Goal: Transaction & Acquisition: Purchase product/service

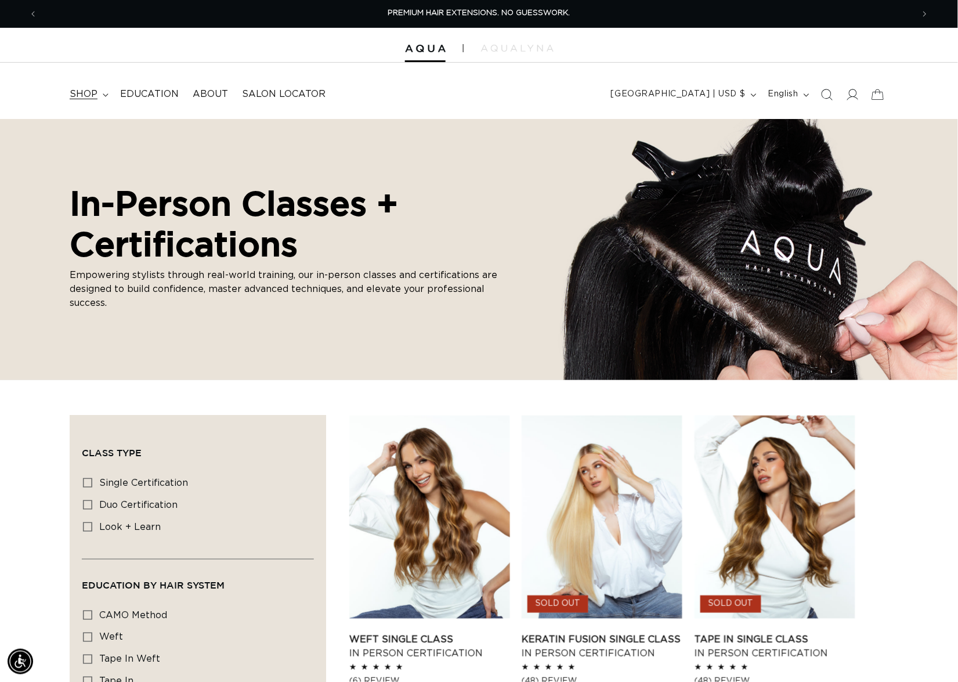
click at [95, 91] on span "shop" at bounding box center [84, 94] width 28 height 12
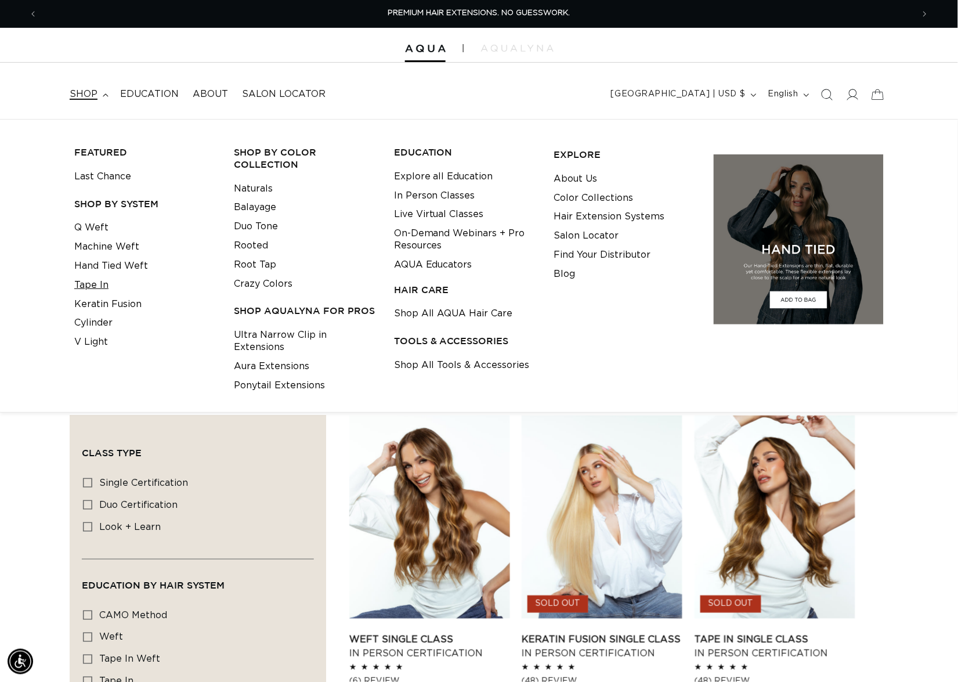
click at [92, 280] on link "Tape In" at bounding box center [91, 285] width 34 height 19
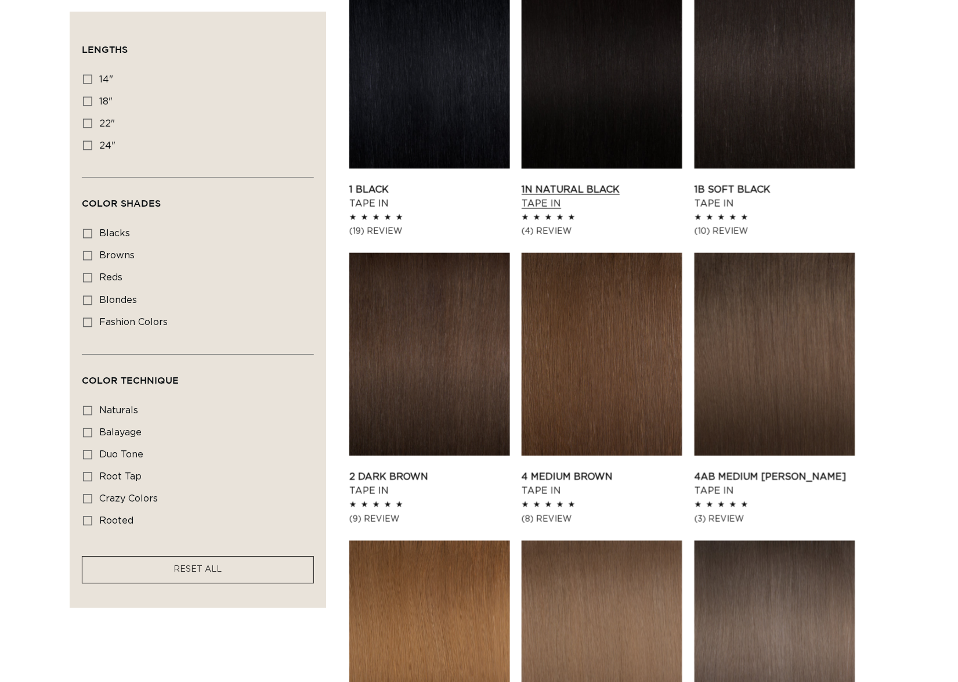
click at [585, 183] on link "1N Natural Black Tape In" at bounding box center [602, 197] width 161 height 28
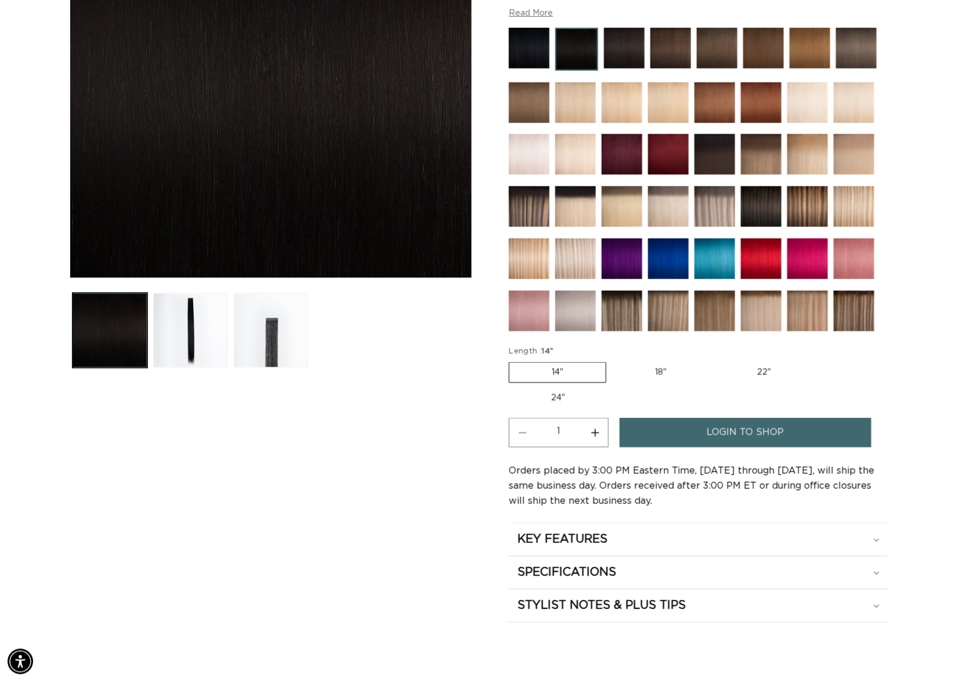
scroll to position [311, 0]
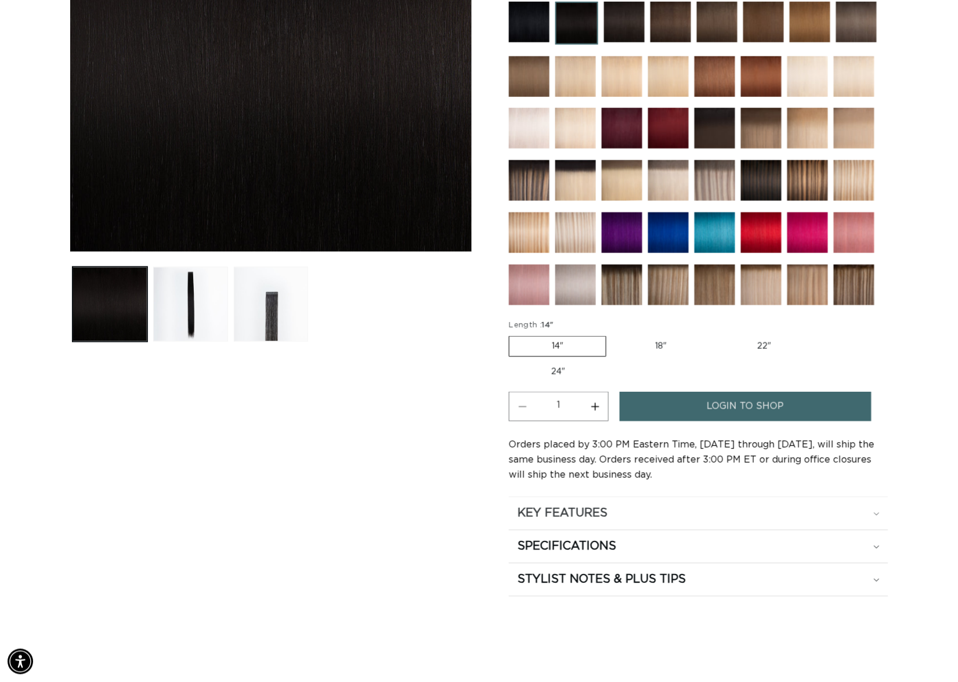
click at [585, 521] on h2 "KEY FEATURES" at bounding box center [563, 513] width 90 height 15
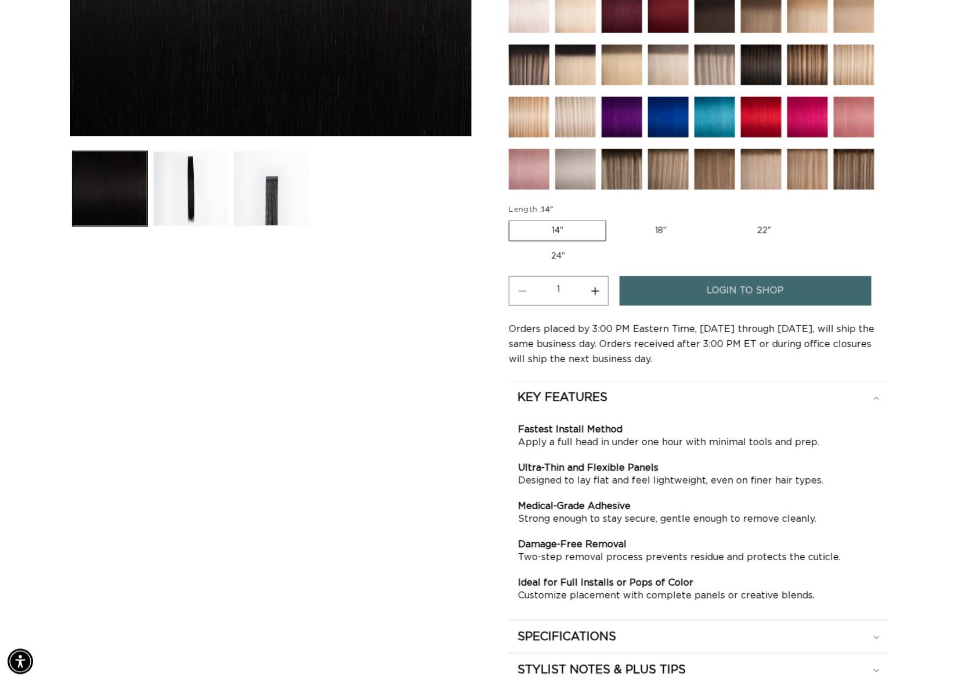
scroll to position [554, 0]
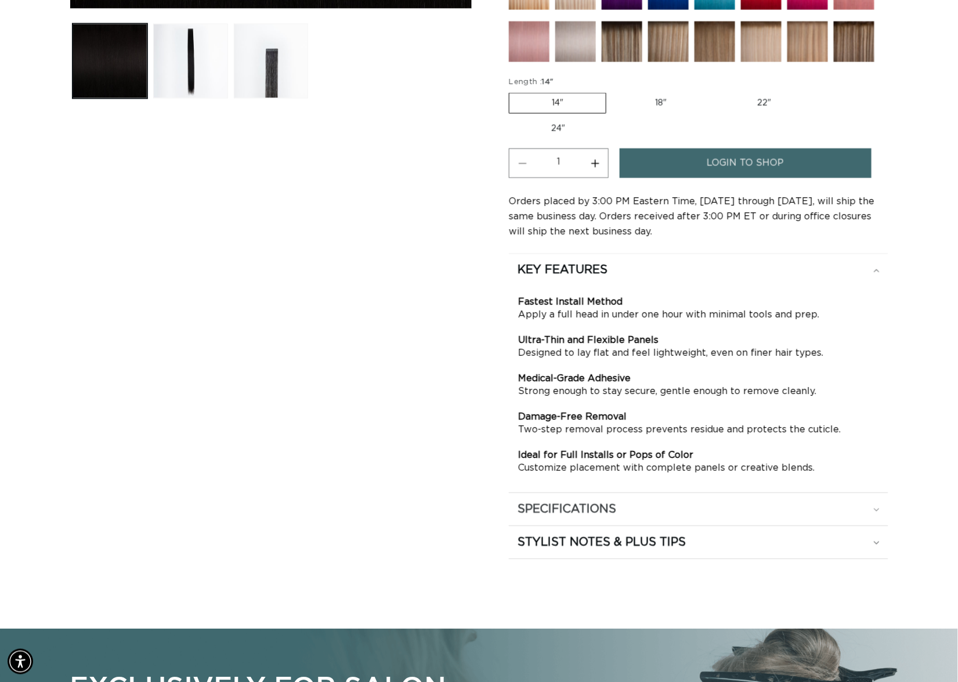
click at [583, 515] on h2 "SPECIFICATIONS" at bounding box center [567, 509] width 99 height 15
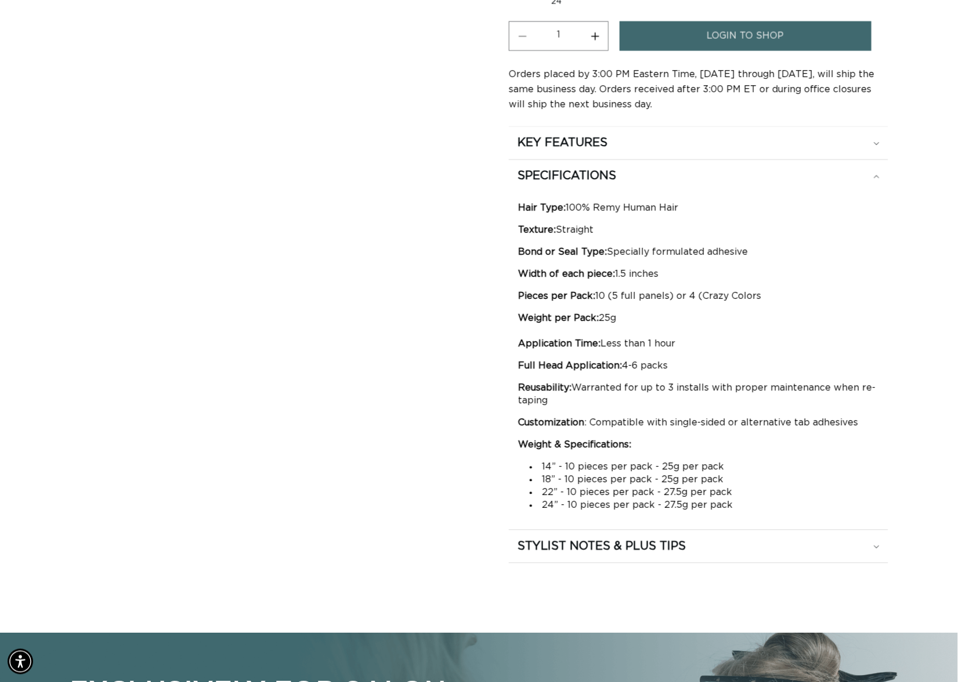
scroll to position [0, 1748]
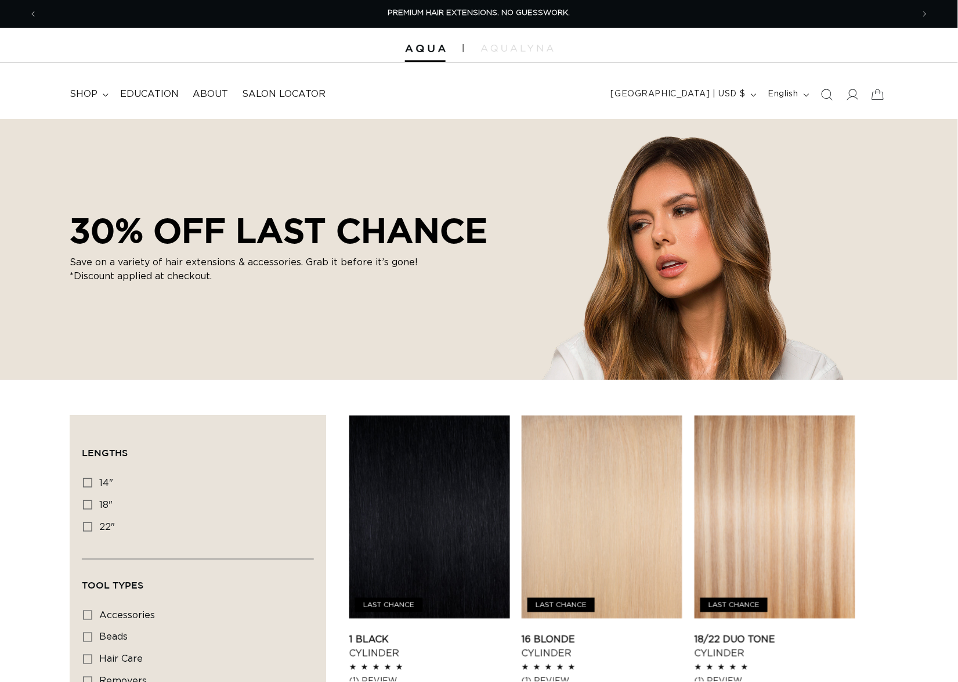
scroll to position [417, 0]
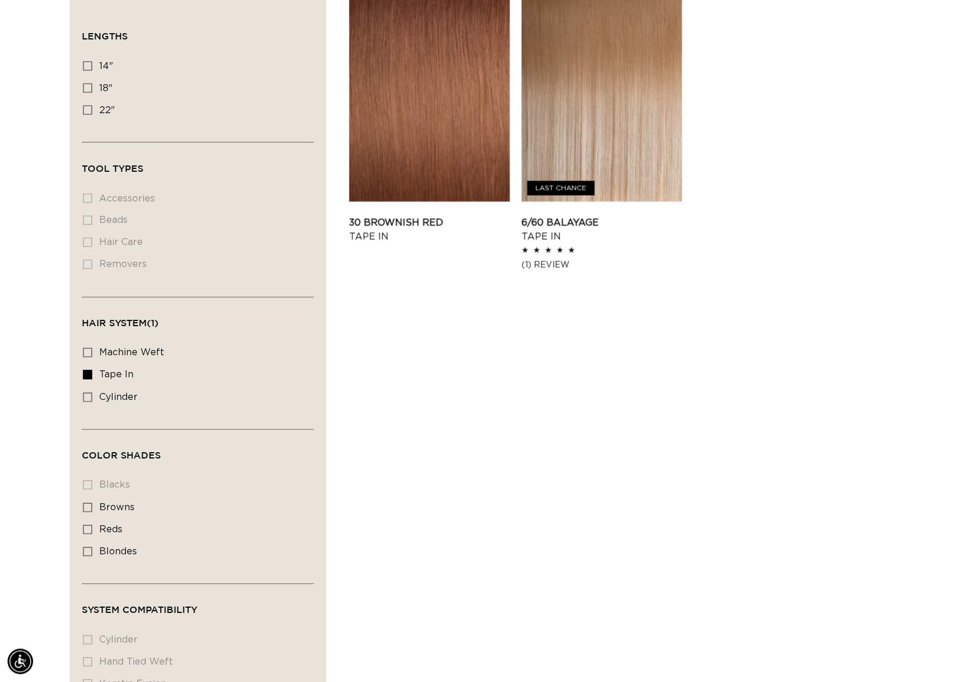
scroll to position [1077, 0]
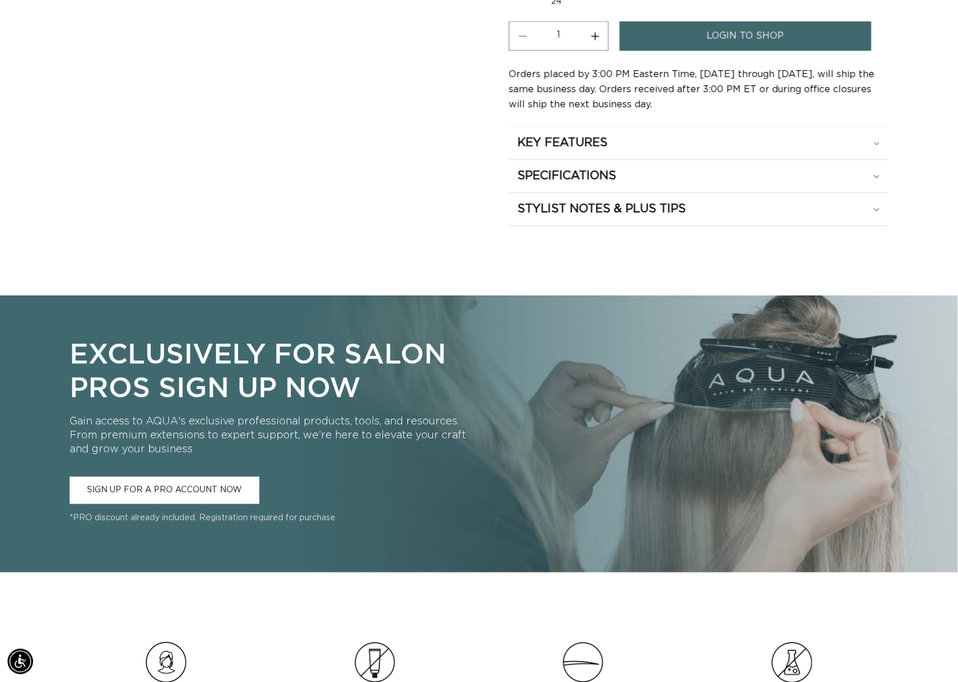
scroll to position [0, 1748]
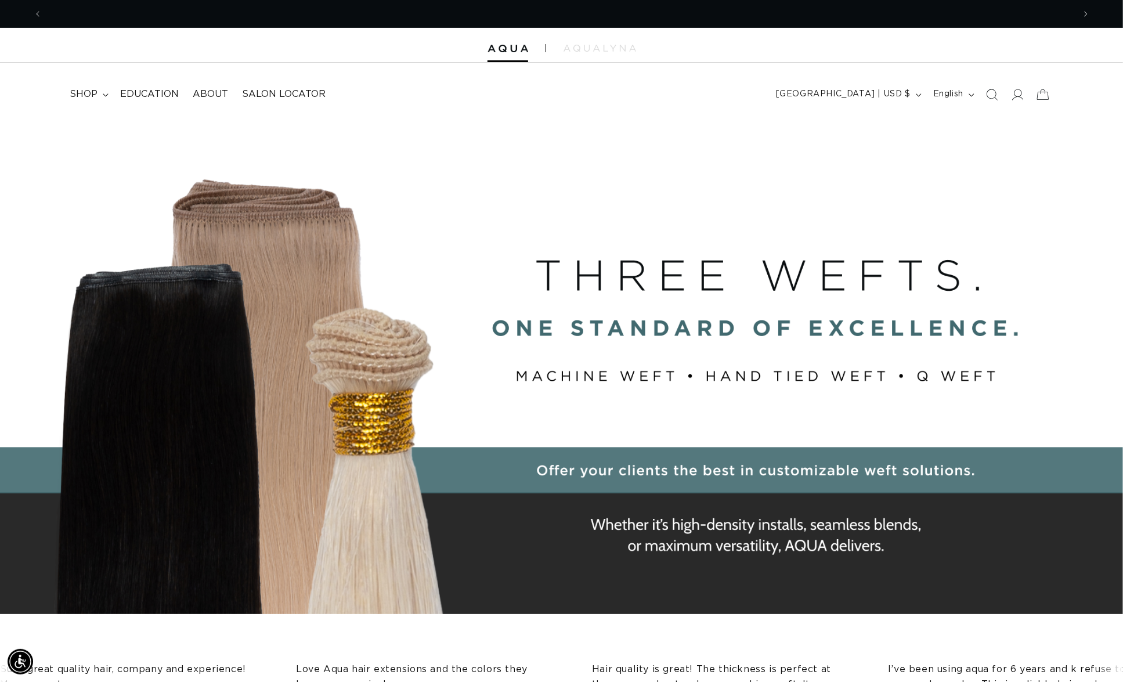
scroll to position [0, 1039]
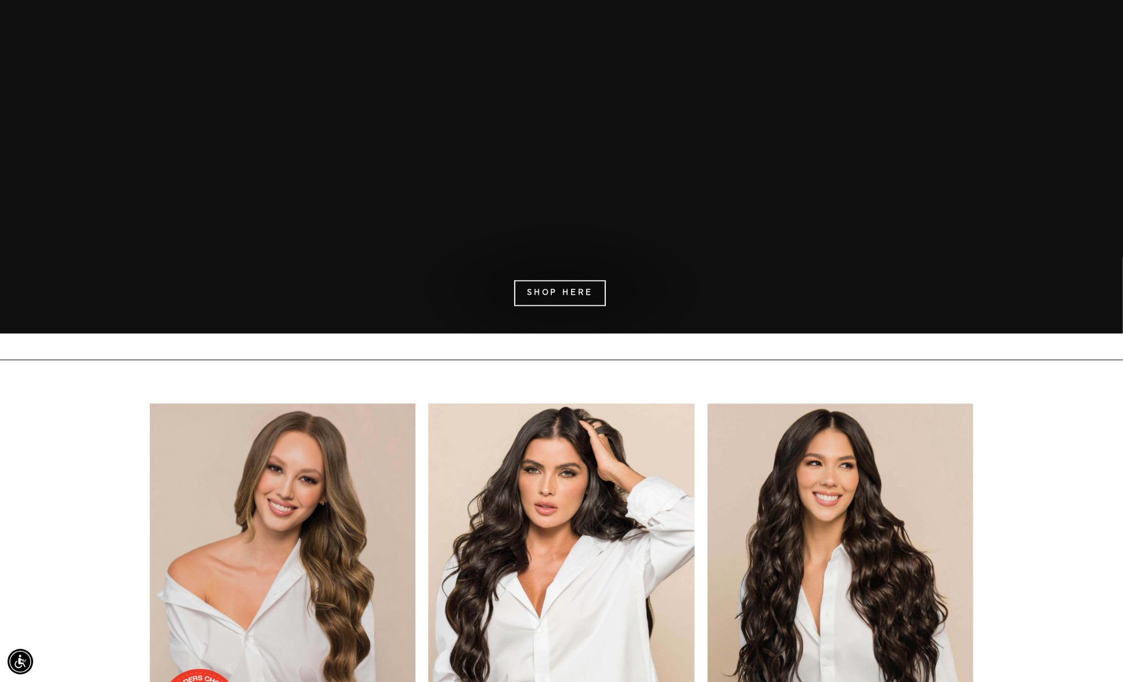
scroll to position [2039, 0]
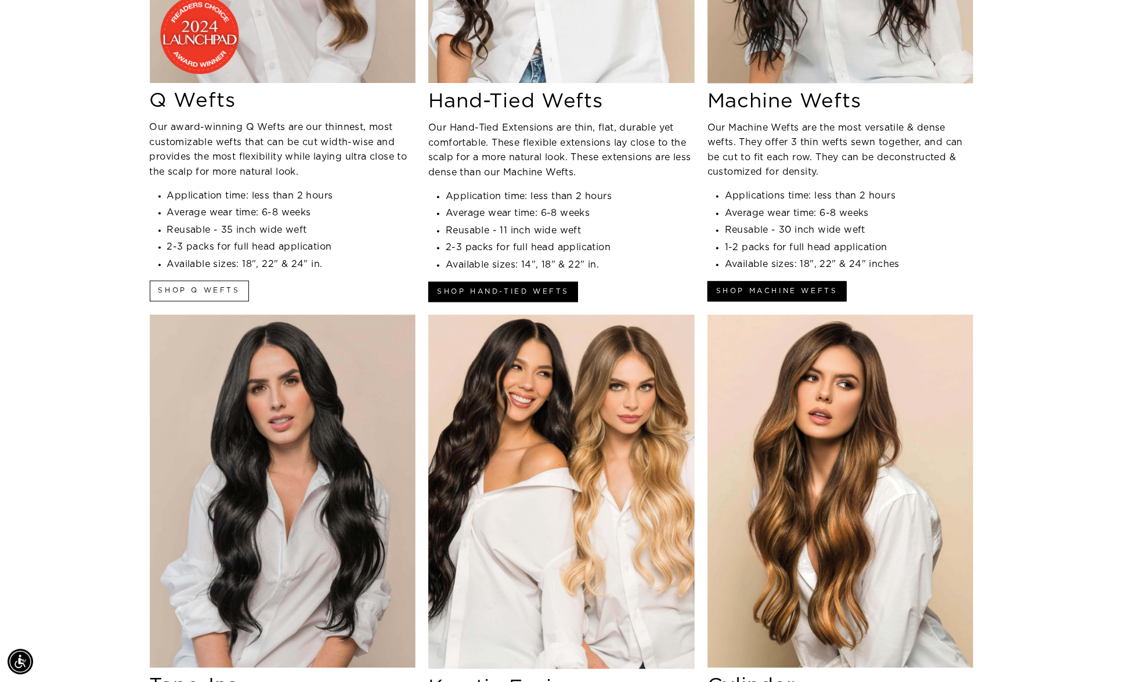
click at [211, 286] on link "Shop Q Wefts" at bounding box center [199, 290] width 99 height 20
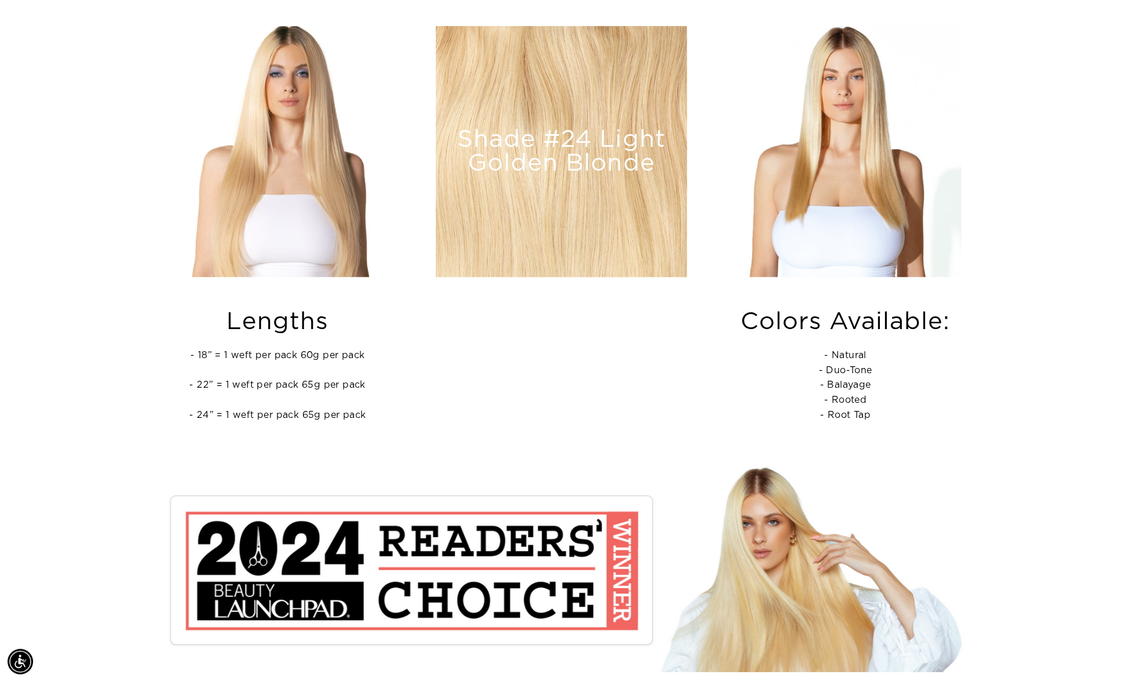
scroll to position [426, 0]
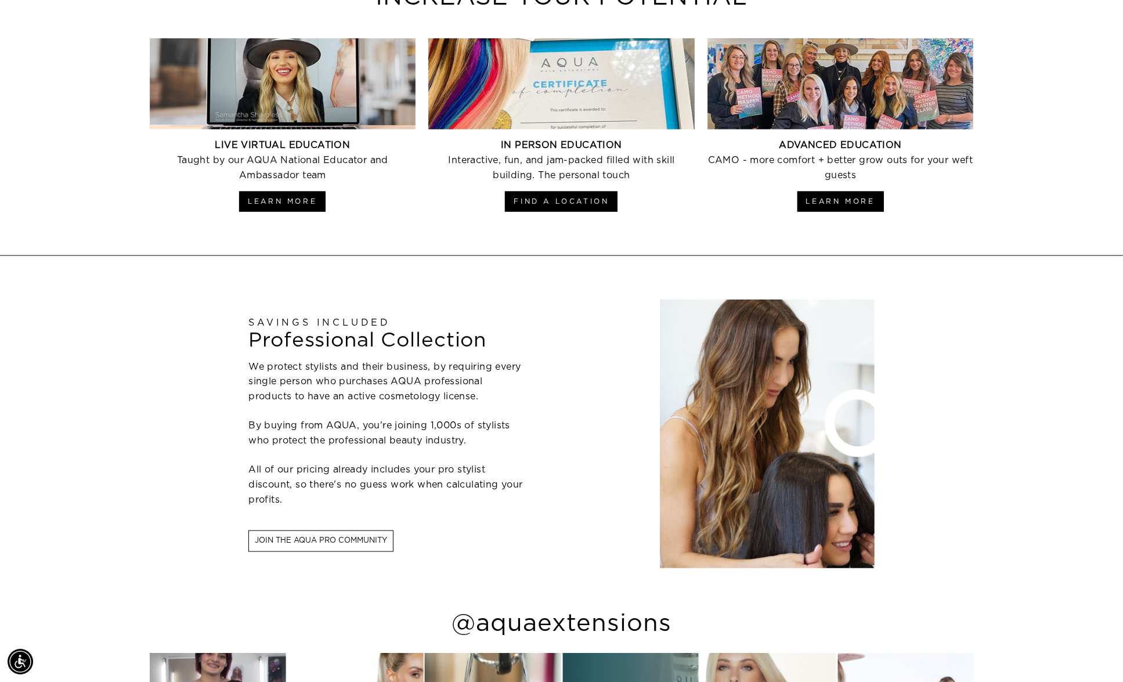
scroll to position [5274, 0]
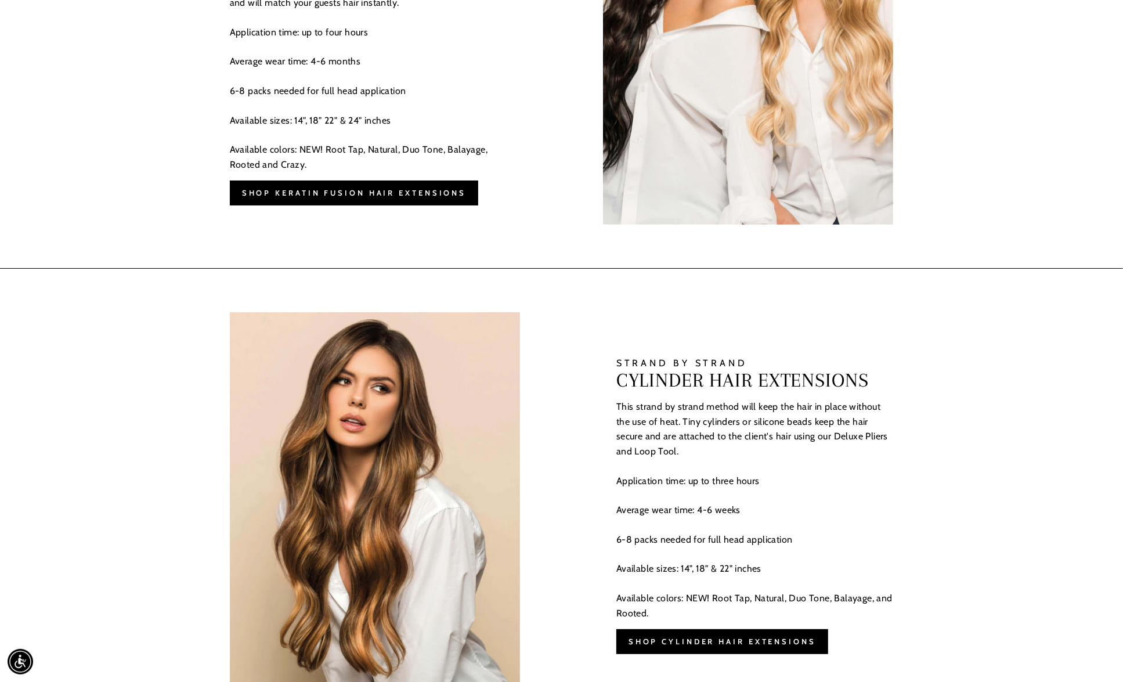
scroll to position [3336, 0]
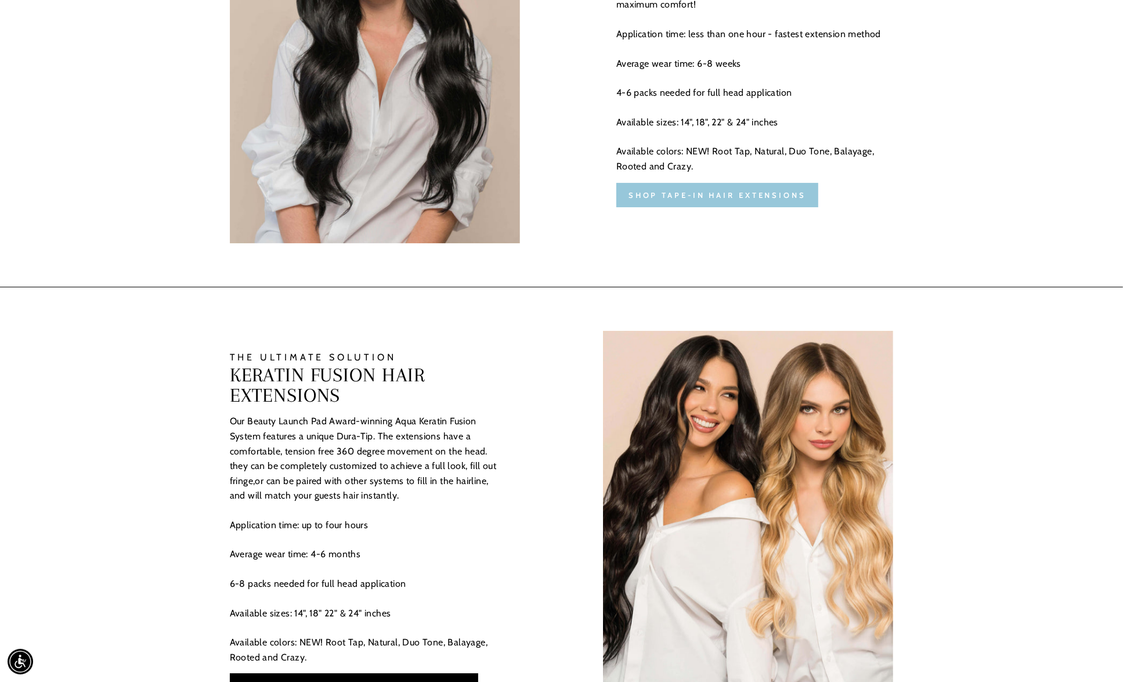
click at [744, 189] on link "SHOP TAPE-IN HAIR EXTENSIONS" at bounding box center [718, 195] width 202 height 24
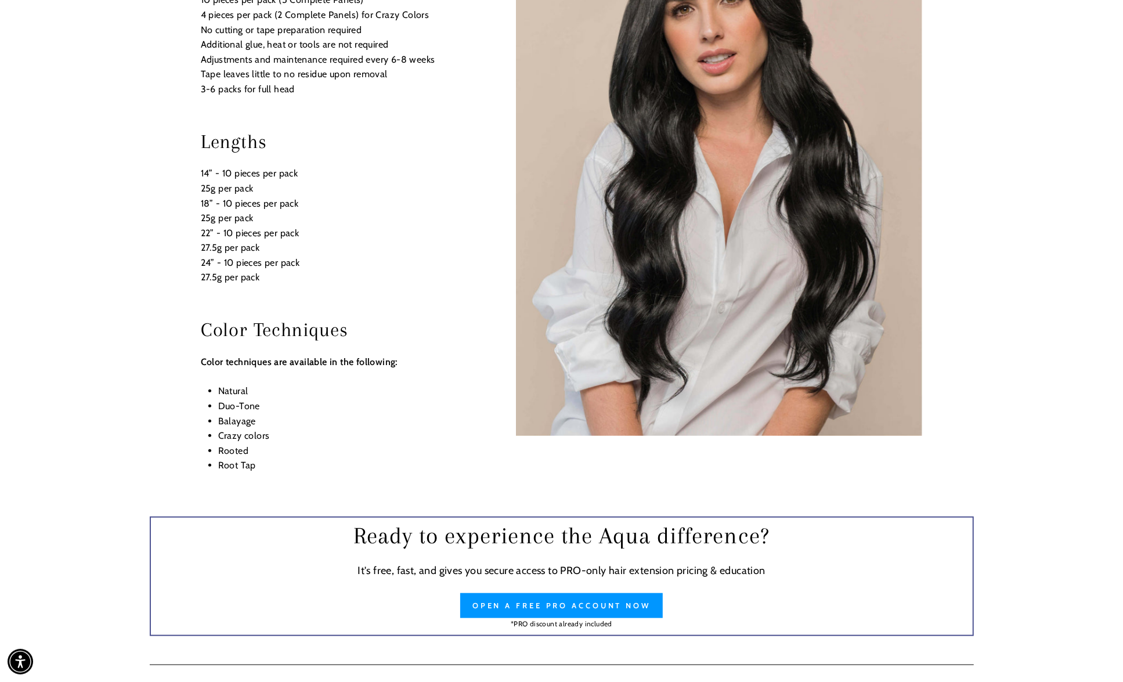
scroll to position [15, 0]
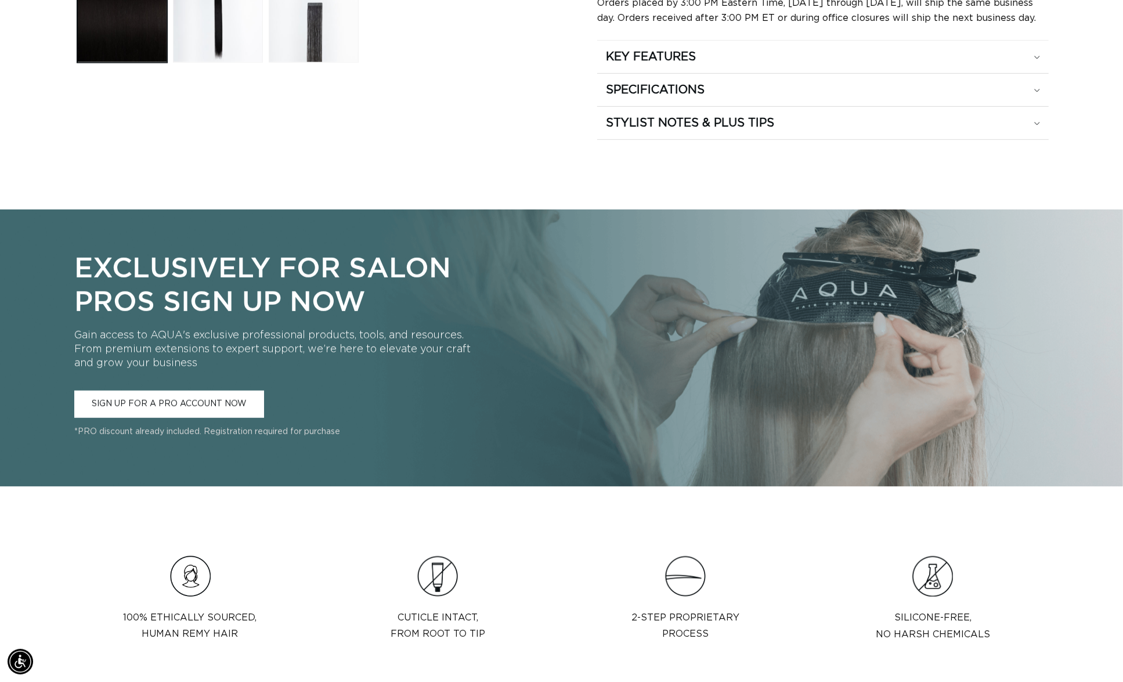
scroll to position [0, 1039]
